Goal: Information Seeking & Learning: Learn about a topic

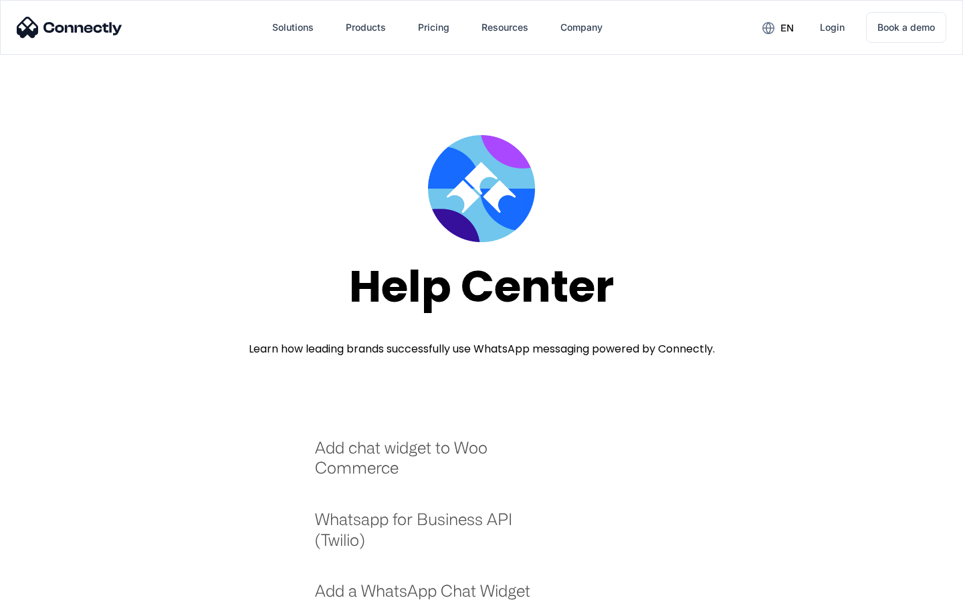
scroll to position [1455, 0]
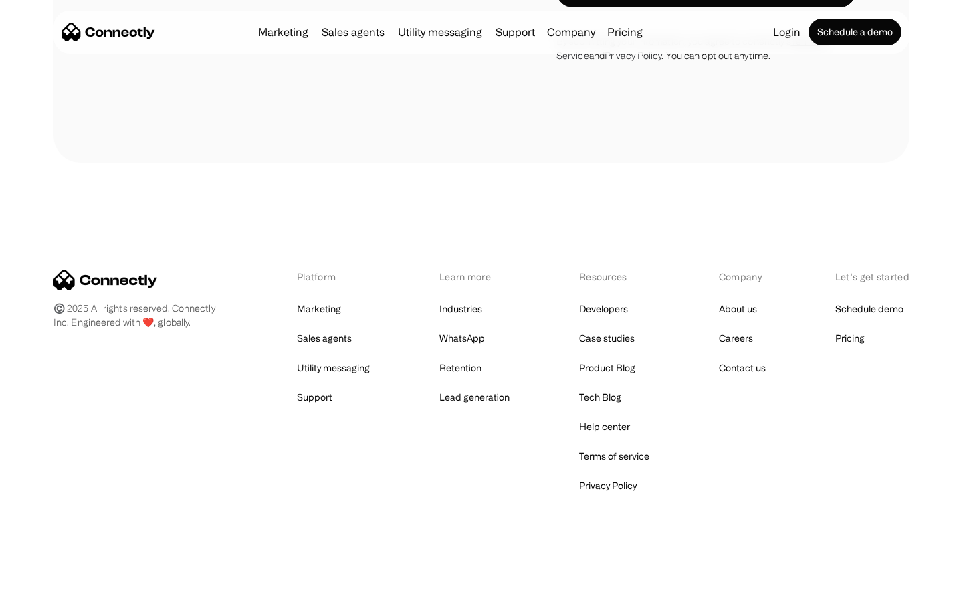
scroll to position [1420, 0]
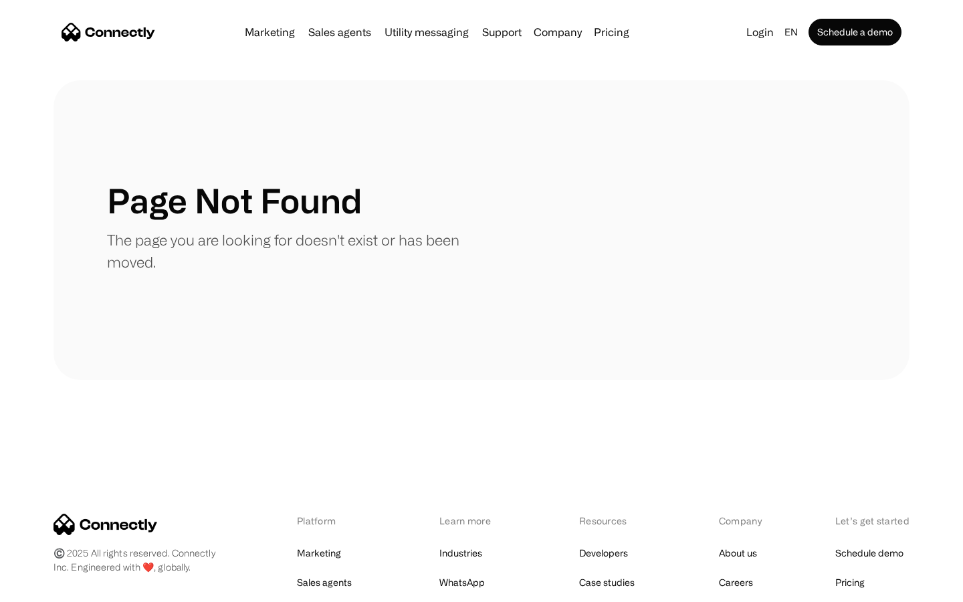
scroll to position [244, 0]
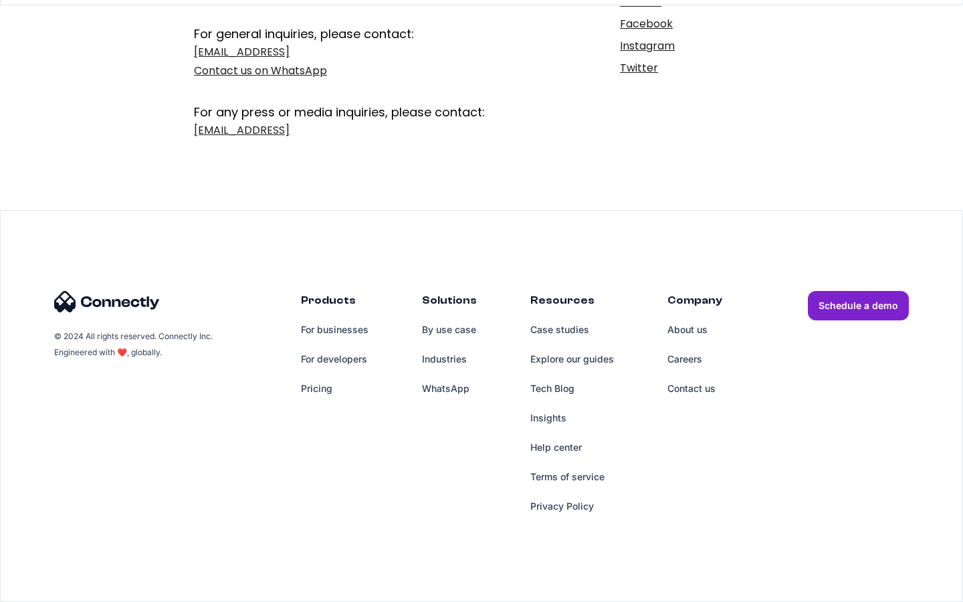
scroll to position [219, 0]
